Goal: Task Accomplishment & Management: Manage account settings

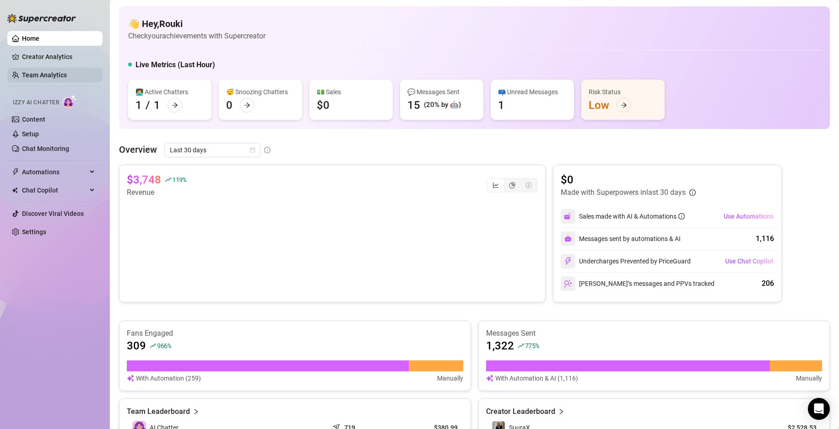
click at [58, 72] on link "Team Analytics" at bounding box center [44, 74] width 45 height 7
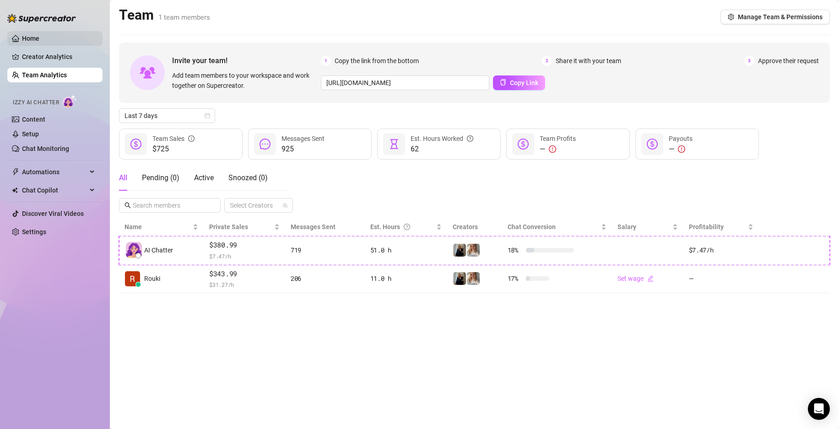
click at [39, 36] on link "Home" at bounding box center [30, 38] width 17 height 7
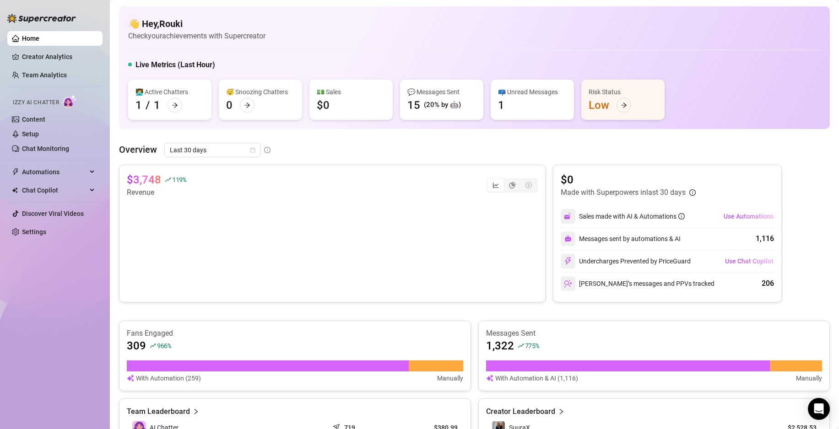
click at [510, 89] on div "📪 Unread Messages" at bounding box center [532, 92] width 69 height 10
click at [46, 234] on link "Settings" at bounding box center [34, 231] width 24 height 7
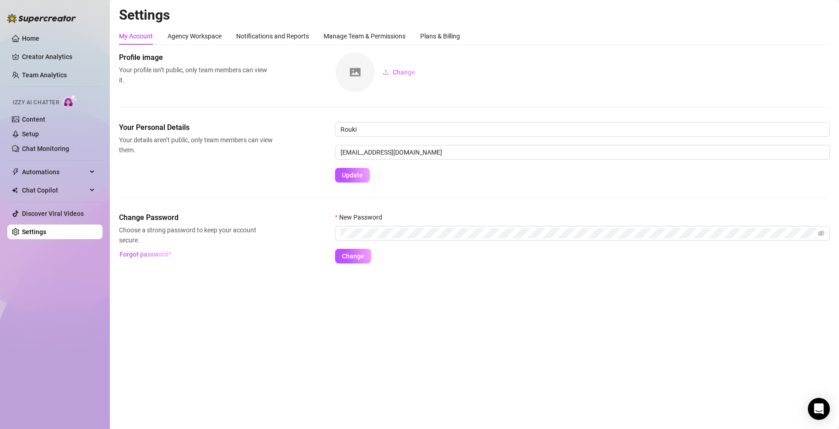
click at [447, 50] on div "My Account Agency Workspace Notifications and Reports Manage Team & Permissions…" at bounding box center [474, 145] width 711 height 236
click at [440, 42] on div "Plans & Billing" at bounding box center [440, 35] width 40 height 17
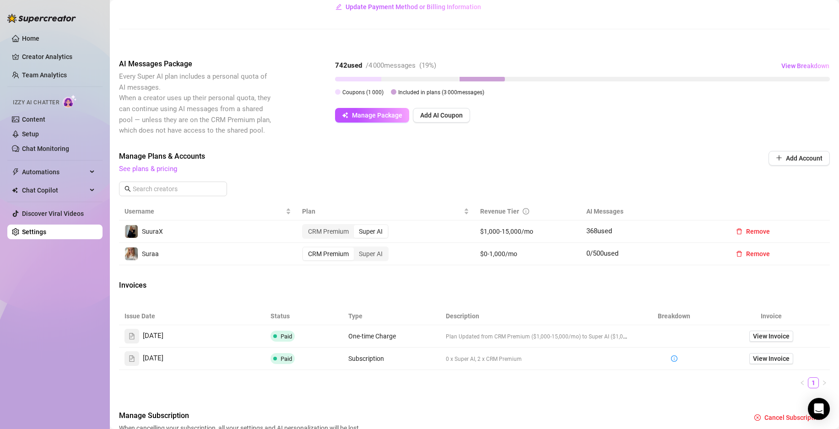
scroll to position [187, 0]
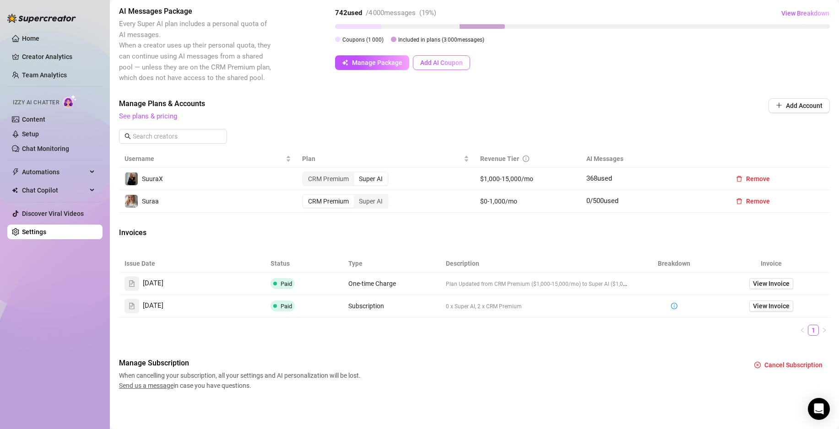
click at [448, 65] on span "Add AI Coupon" at bounding box center [441, 62] width 43 height 7
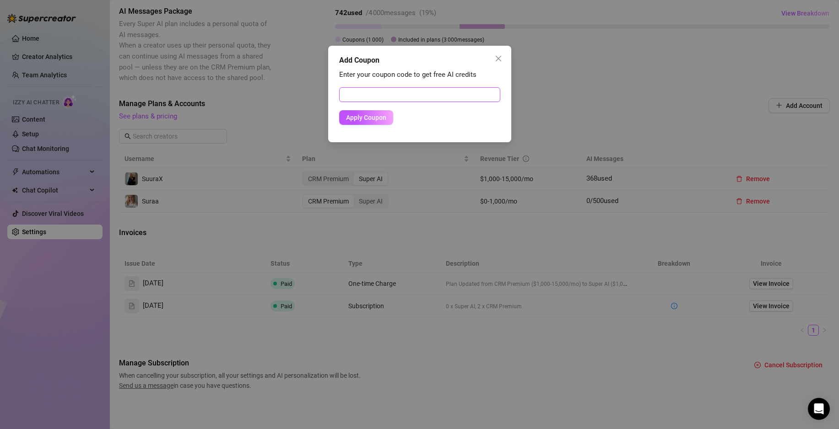
click at [386, 97] on input "text" at bounding box center [419, 94] width 161 height 15
click at [498, 60] on icon "close" at bounding box center [497, 58] width 5 height 5
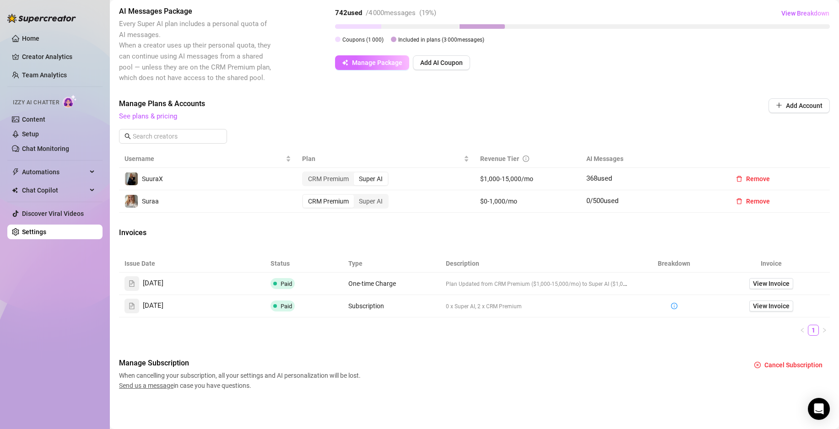
click at [371, 65] on span "Manage Package" at bounding box center [377, 62] width 50 height 7
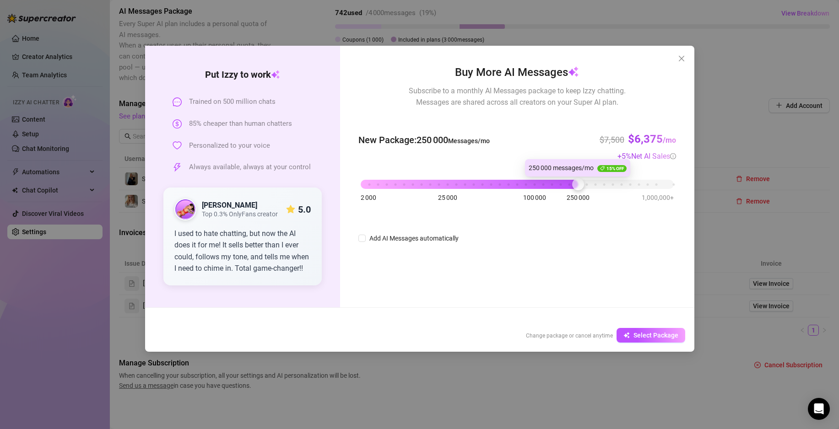
drag, startPoint x: 362, startPoint y: 181, endPoint x: 575, endPoint y: 199, distance: 214.1
click at [575, 184] on div "2 000 25 000 100 000 250 000 1,000,000+" at bounding box center [517, 180] width 313 height 5
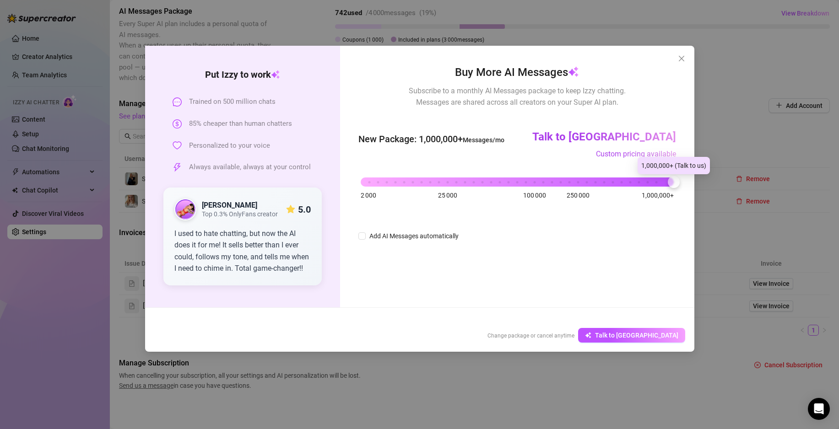
drag, startPoint x: 581, startPoint y: 181, endPoint x: 734, endPoint y: 193, distance: 153.3
click at [734, 193] on div "Put [PERSON_NAME] to work Trained on 500 million chats 85% cheaper than human c…" at bounding box center [419, 214] width 839 height 429
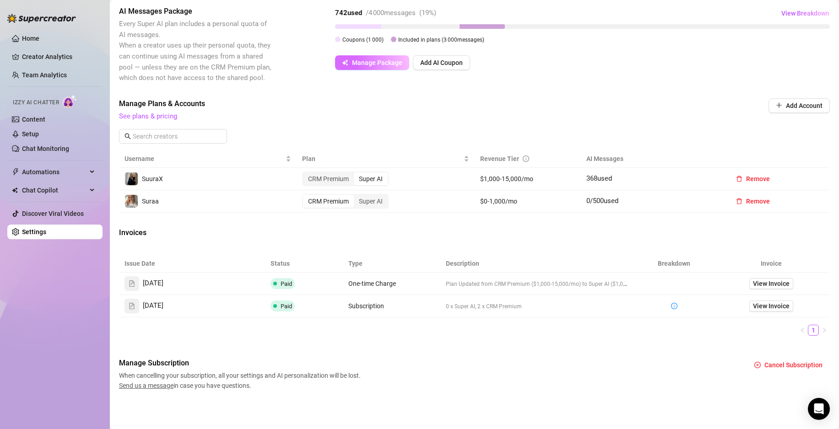
click at [377, 60] on span "Manage Package" at bounding box center [377, 62] width 50 height 7
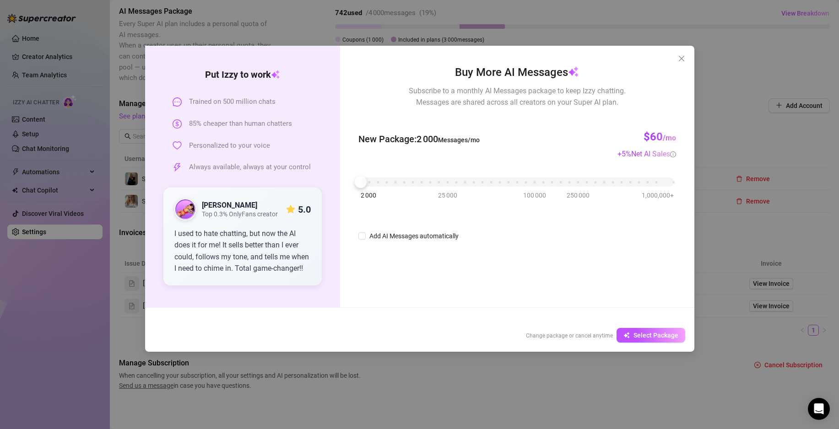
click at [211, 206] on strong "[PERSON_NAME]" at bounding box center [229, 205] width 55 height 9
click at [475, 386] on div "Put [PERSON_NAME] to work Trained on 500 million chats 85% cheaper than human c…" at bounding box center [419, 214] width 839 height 429
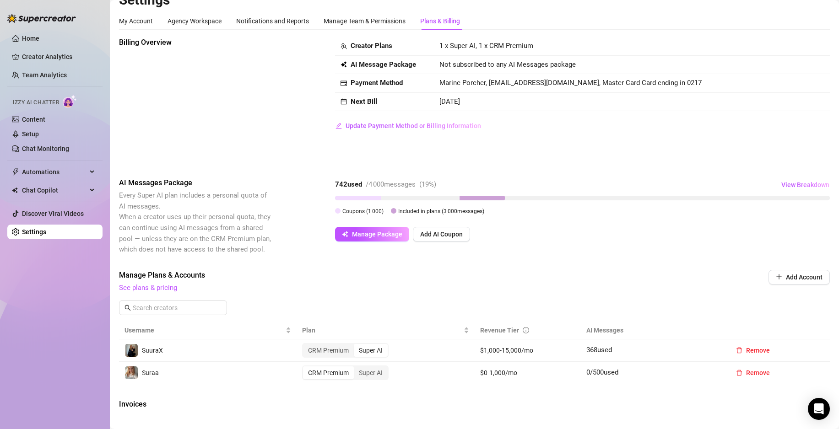
scroll to position [0, 0]
